Goal: Check status: Check status

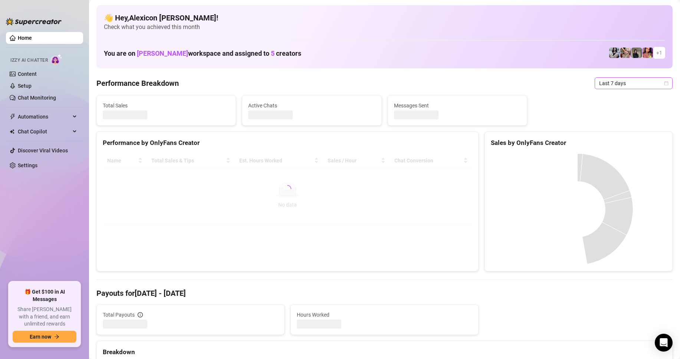
click at [604, 84] on span "Last 7 days" at bounding box center [633, 83] width 69 height 11
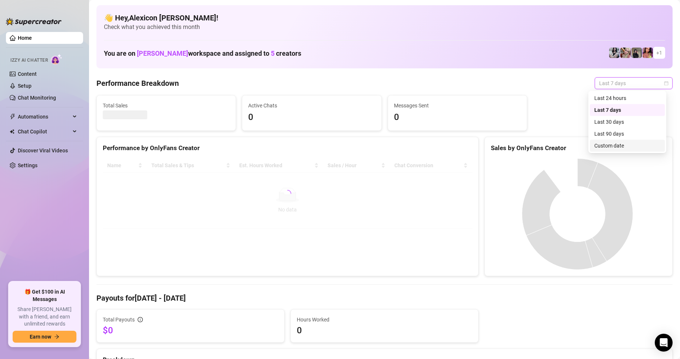
click at [609, 145] on div "Custom date" at bounding box center [628, 145] width 66 height 8
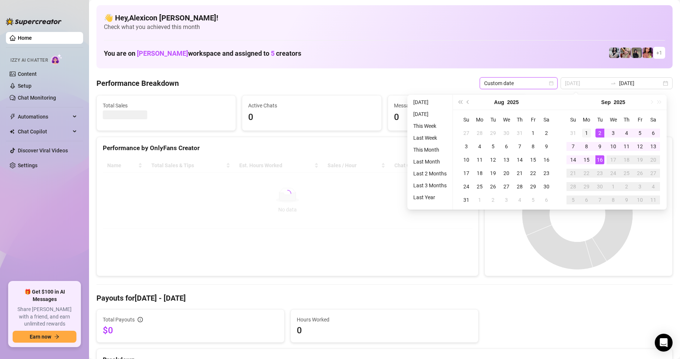
type input "[DATE]"
click at [590, 135] on div "1" at bounding box center [586, 132] width 9 height 9
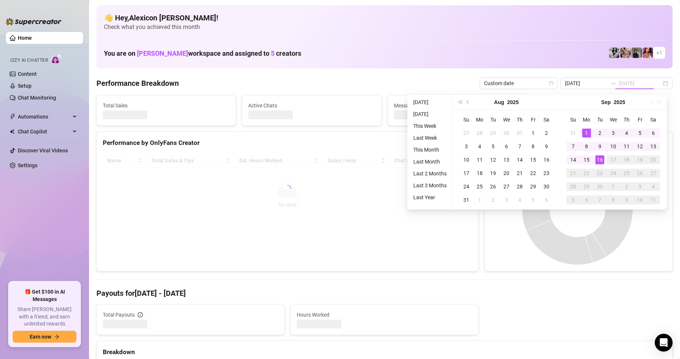
click at [597, 157] on div "16" at bounding box center [600, 159] width 9 height 9
type input "[DATE]"
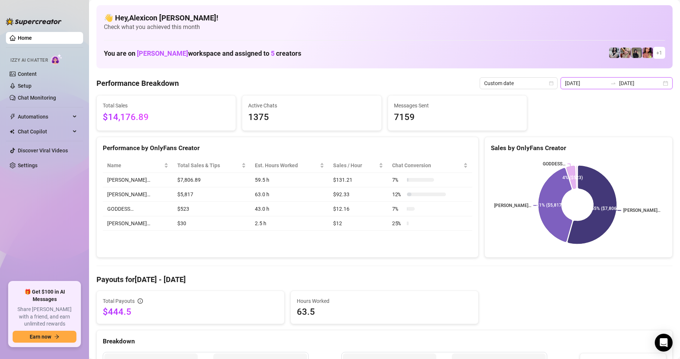
click at [620, 82] on input "[DATE]" at bounding box center [640, 83] width 42 height 8
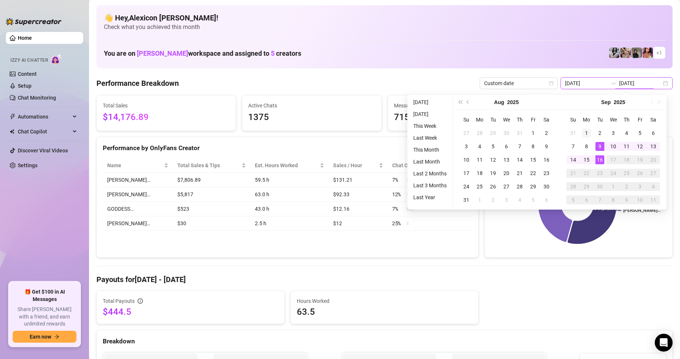
type input "[DATE]"
click at [587, 137] on div "1" at bounding box center [586, 132] width 9 height 9
type input "[DATE]"
click at [598, 159] on div "16" at bounding box center [600, 159] width 9 height 9
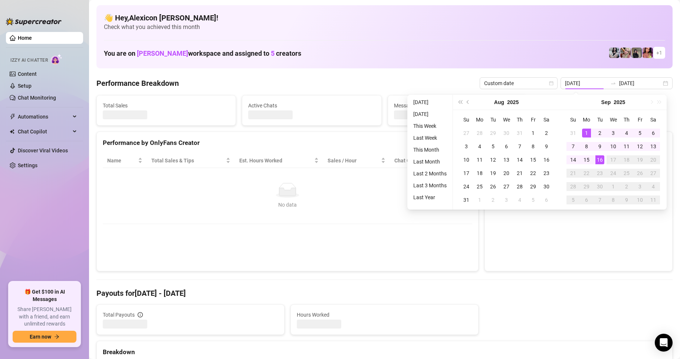
type input "[DATE]"
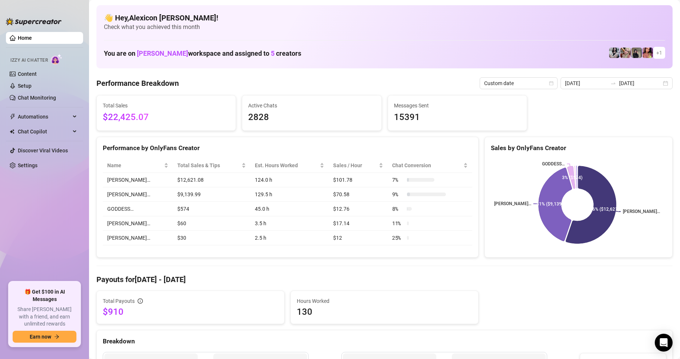
click at [605, 107] on div "Total Sales $22,425.07 Active Chats 2828 Messages Sent 15391" at bounding box center [385, 113] width 582 height 36
click at [605, 82] on input "[DATE]" at bounding box center [586, 83] width 42 height 8
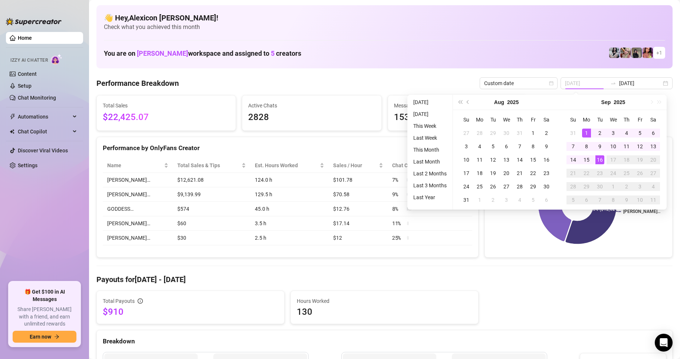
click at [587, 130] on div "1" at bounding box center [586, 132] width 9 height 9
click at [600, 160] on div "16" at bounding box center [600, 159] width 9 height 9
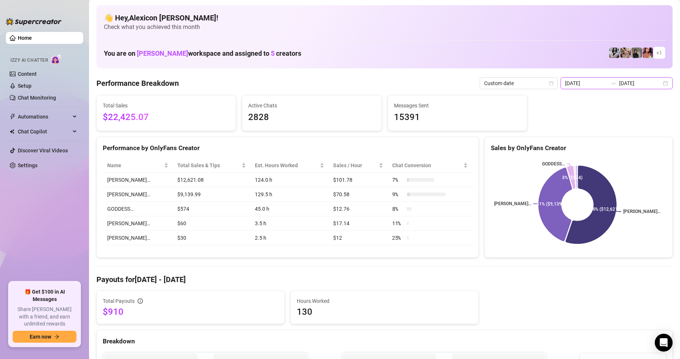
click at [637, 87] on input "[DATE]" at bounding box center [640, 83] width 42 height 8
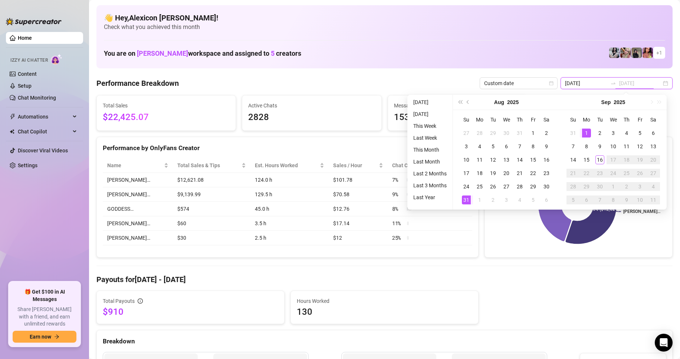
type input "[DATE]"
click at [583, 134] on div "1" at bounding box center [586, 132] width 9 height 9
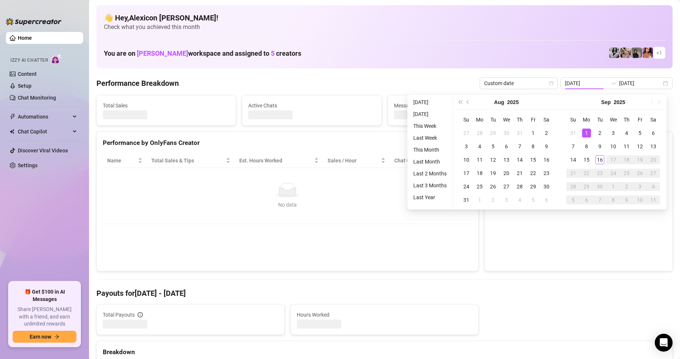
type input "[DATE]"
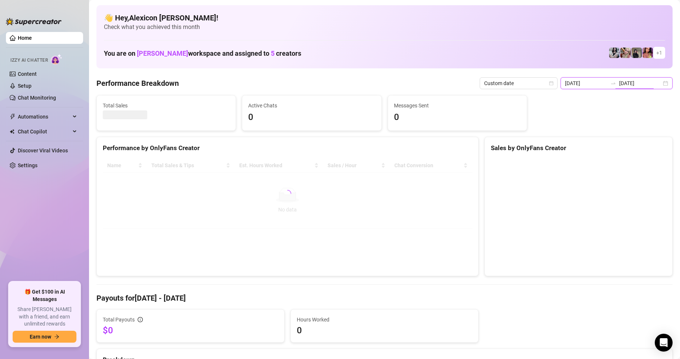
click at [654, 84] on input "[DATE]" at bounding box center [640, 83] width 42 height 8
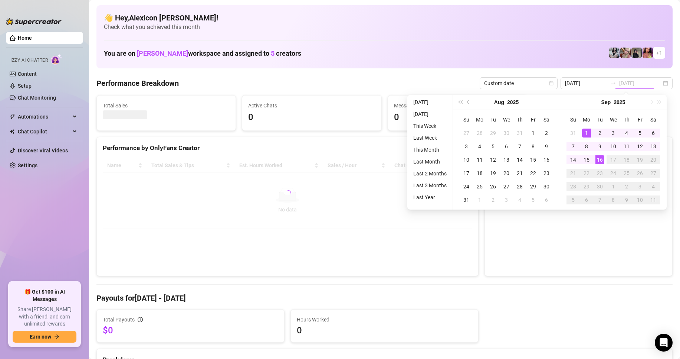
click at [600, 163] on div "16" at bounding box center [600, 159] width 9 height 9
type input "[DATE]"
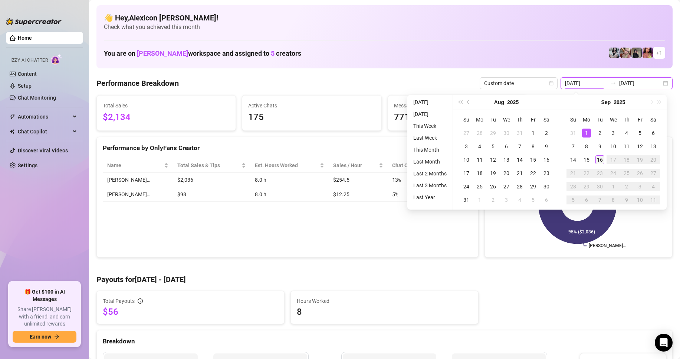
type input "[DATE]"
click at [600, 163] on div "16" at bounding box center [600, 159] width 9 height 9
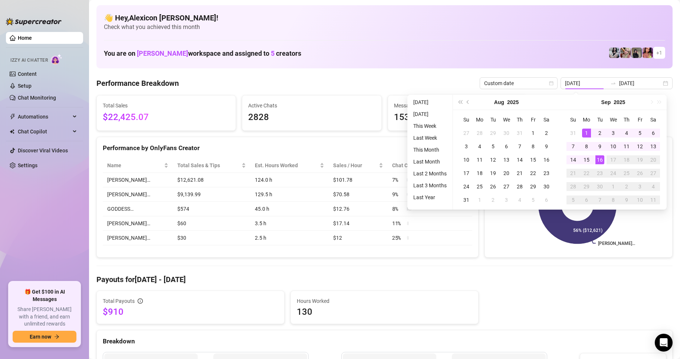
type input "[DATE]"
